Goal: Task Accomplishment & Management: Manage account settings

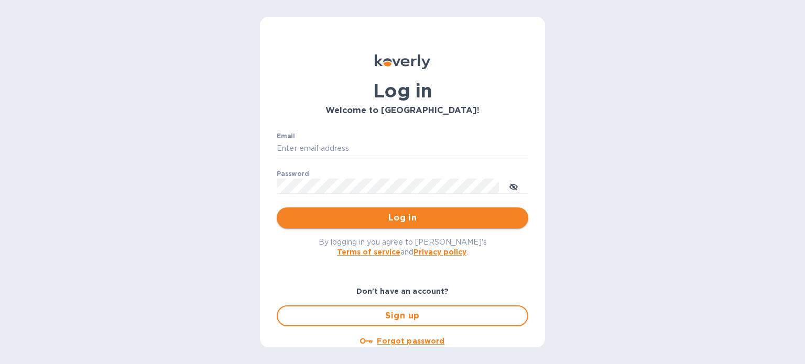
type input "erin@drinkokwines.com"
click at [437, 215] on span "Log in" at bounding box center [402, 218] width 235 height 13
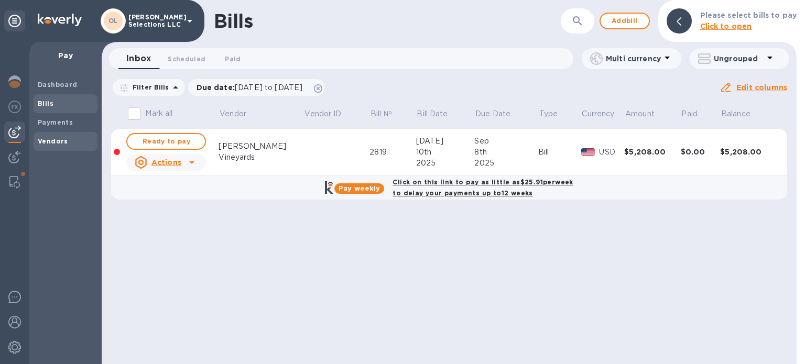
click at [69, 138] on span "Vendors" at bounding box center [66, 141] width 56 height 10
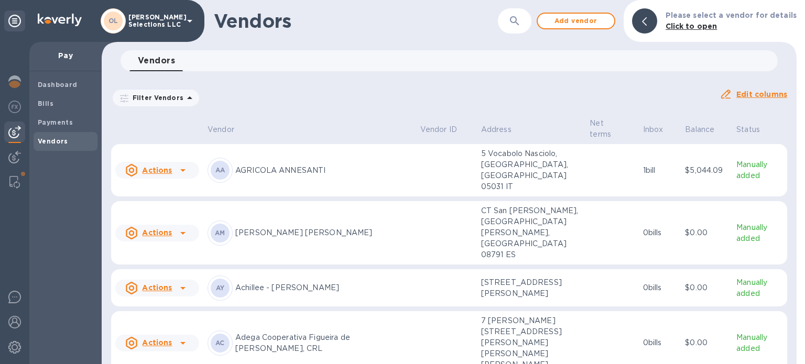
click at [508, 26] on button "button" at bounding box center [514, 20] width 25 height 25
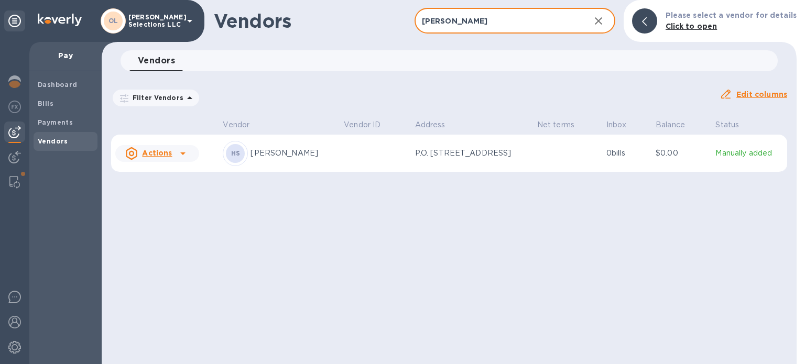
type input "[PERSON_NAME]"
click at [442, 159] on p "P.O. [STREET_ADDRESS]" at bounding box center [467, 153] width 105 height 11
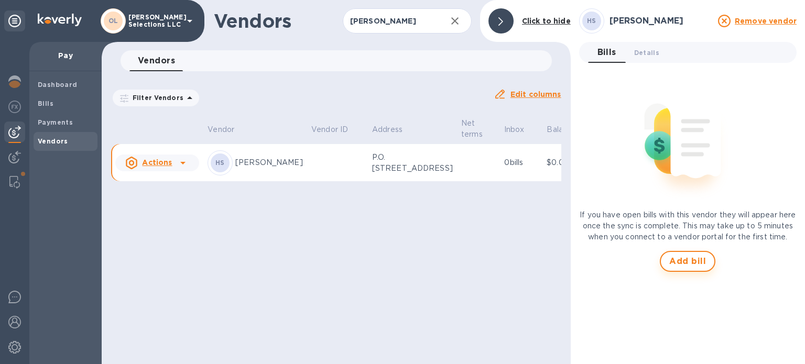
click at [696, 268] on span "Add bill" at bounding box center [687, 261] width 37 height 13
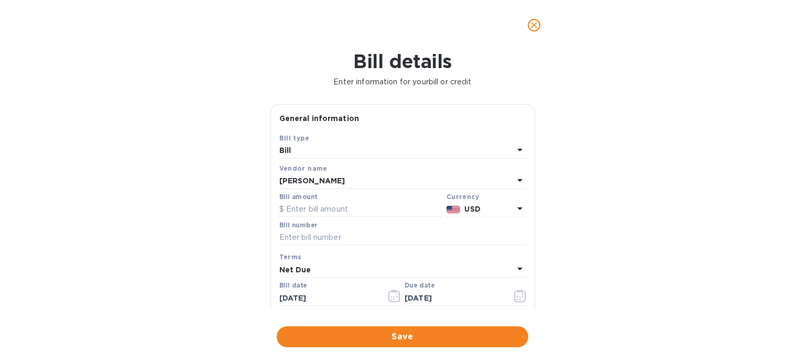
type input "[DATE]"
click at [325, 207] on input "text" at bounding box center [360, 210] width 163 height 16
type input "2,758.65"
click at [388, 295] on icon "button" at bounding box center [394, 296] width 12 height 13
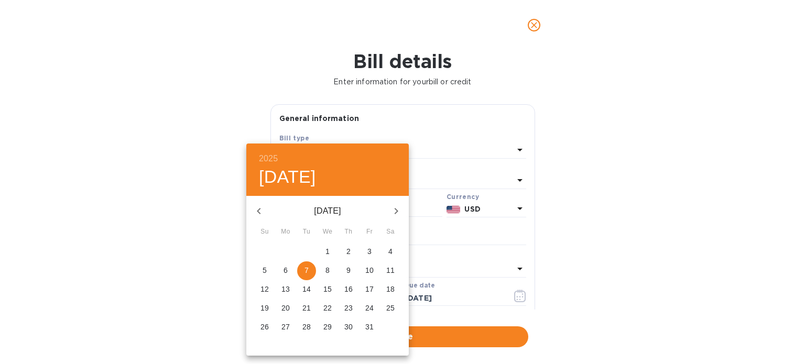
click at [286, 267] on p "6" at bounding box center [286, 270] width 4 height 10
type input "[DATE]"
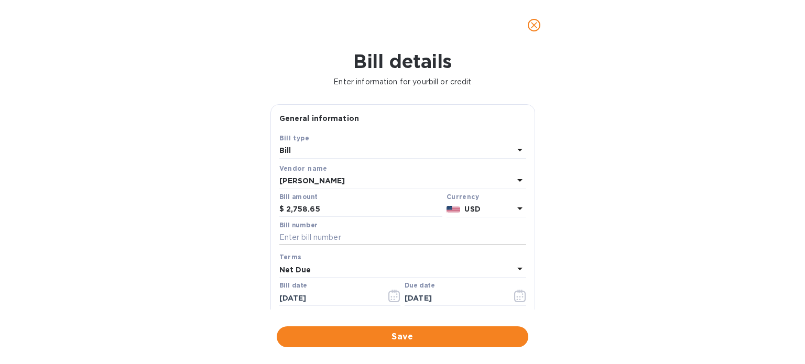
click at [322, 236] on input "text" at bounding box center [402, 238] width 247 height 16
type input "02503870-1"
click at [514, 295] on icon "button" at bounding box center [520, 296] width 12 height 13
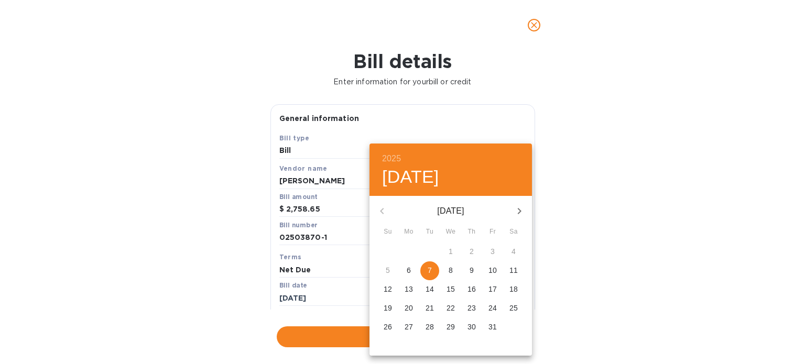
click at [554, 287] on div at bounding box center [402, 182] width 805 height 364
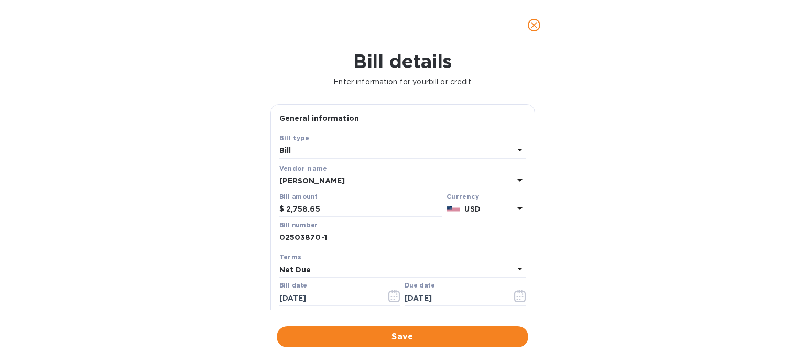
click at [434, 333] on span "Save" at bounding box center [402, 337] width 235 height 13
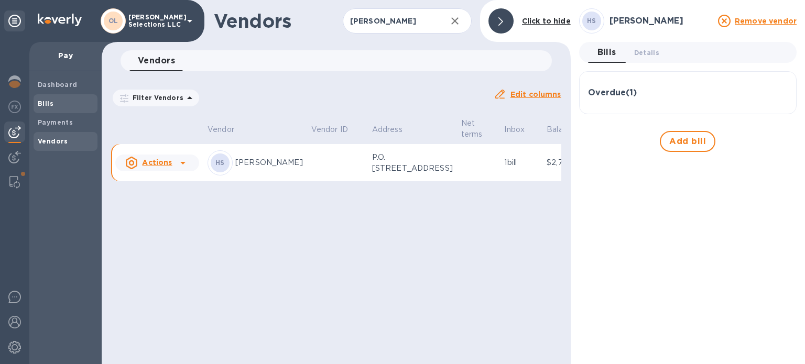
click at [61, 101] on span "Bills" at bounding box center [66, 104] width 56 height 10
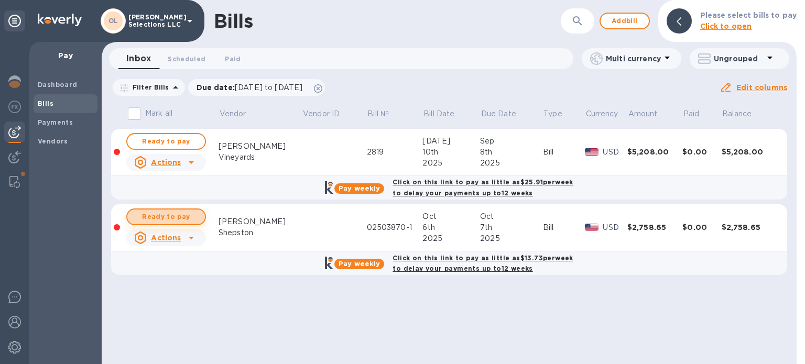
click at [194, 217] on span "Ready to pay" at bounding box center [166, 217] width 61 height 13
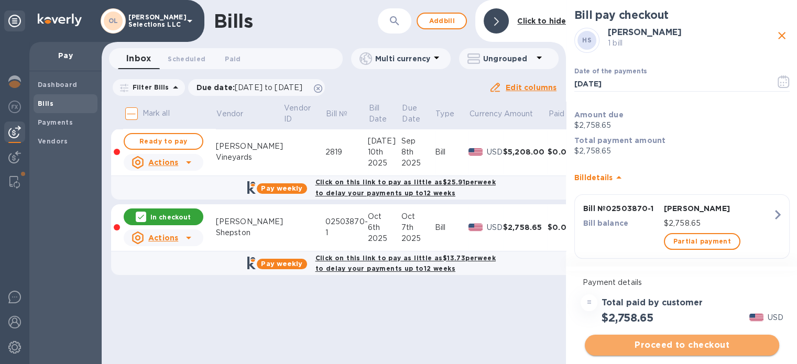
click at [685, 343] on span "Proceed to checkout" at bounding box center [682, 345] width 178 height 13
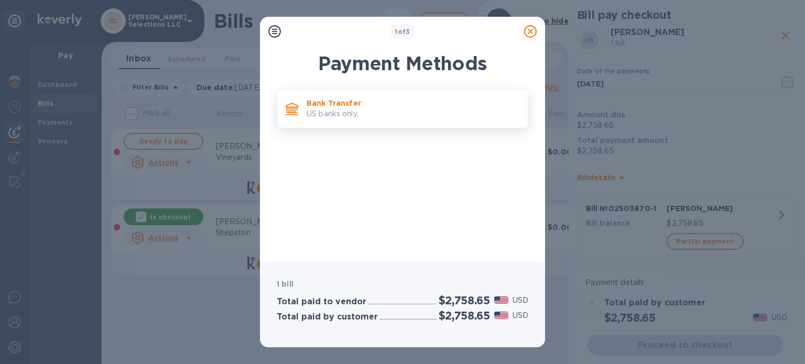
click at [423, 115] on p "US banks only." at bounding box center [413, 114] width 213 height 11
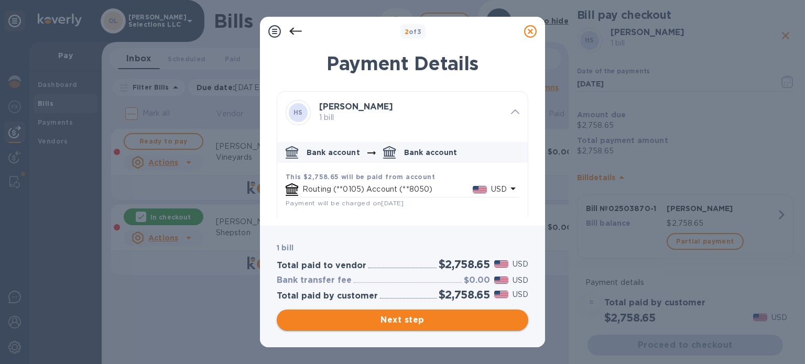
click at [446, 322] on span "Next step" at bounding box center [402, 320] width 235 height 13
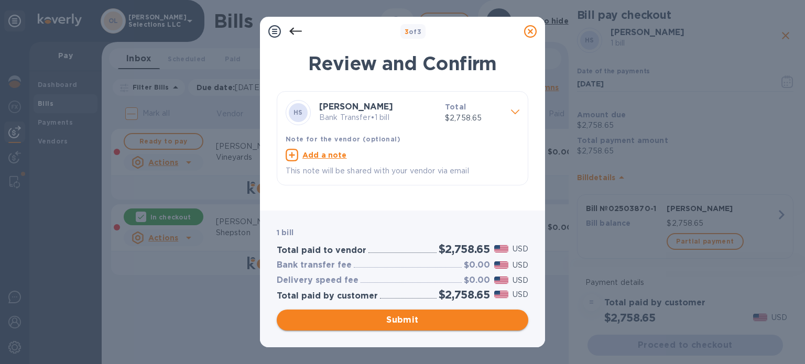
click at [475, 318] on span "Submit" at bounding box center [402, 320] width 235 height 13
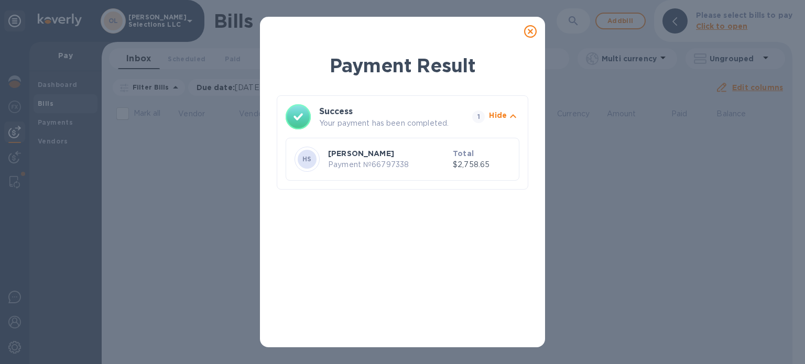
click at [531, 30] on icon at bounding box center [530, 31] width 13 height 13
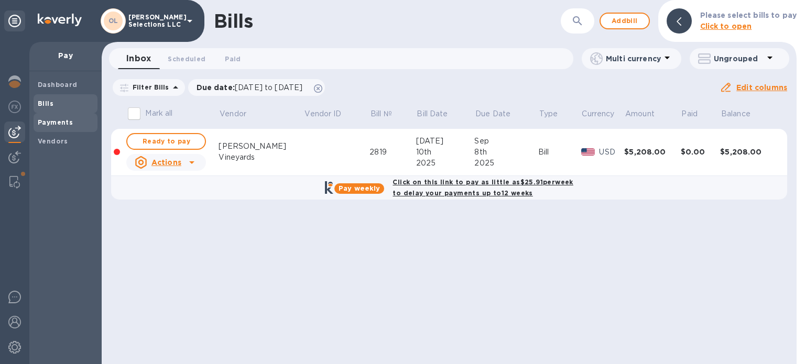
click at [55, 121] on b "Payments" at bounding box center [55, 122] width 35 height 8
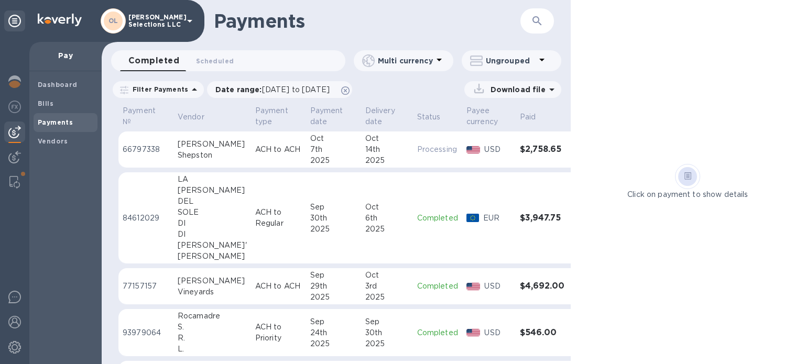
click at [361, 154] on td "[DATE]" at bounding box center [387, 150] width 52 height 37
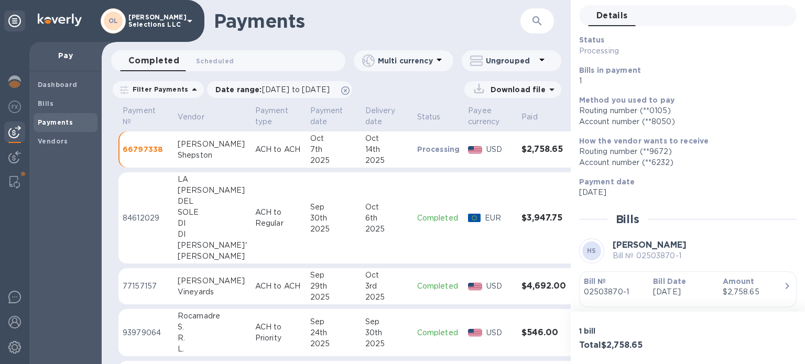
scroll to position [71, 0]
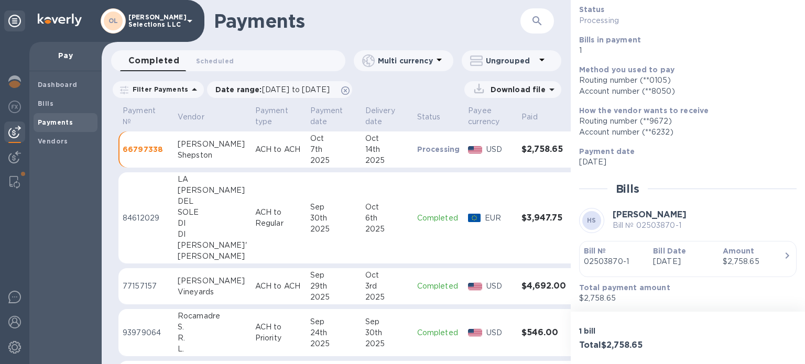
click at [728, 267] on div "button" at bounding box center [688, 269] width 208 height 5
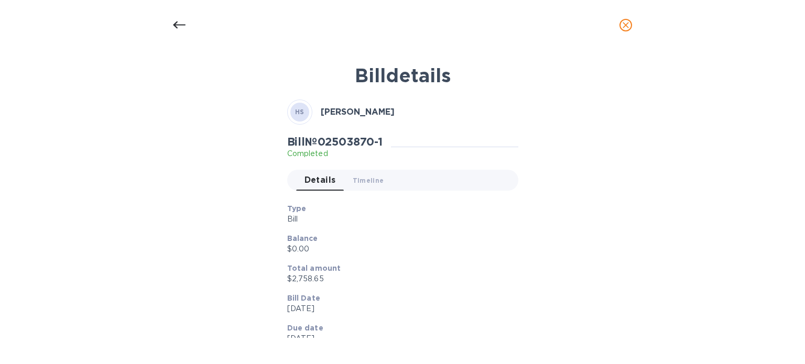
click at [625, 27] on icon "close" at bounding box center [626, 25] width 10 height 10
